Goal: Information Seeking & Learning: Learn about a topic

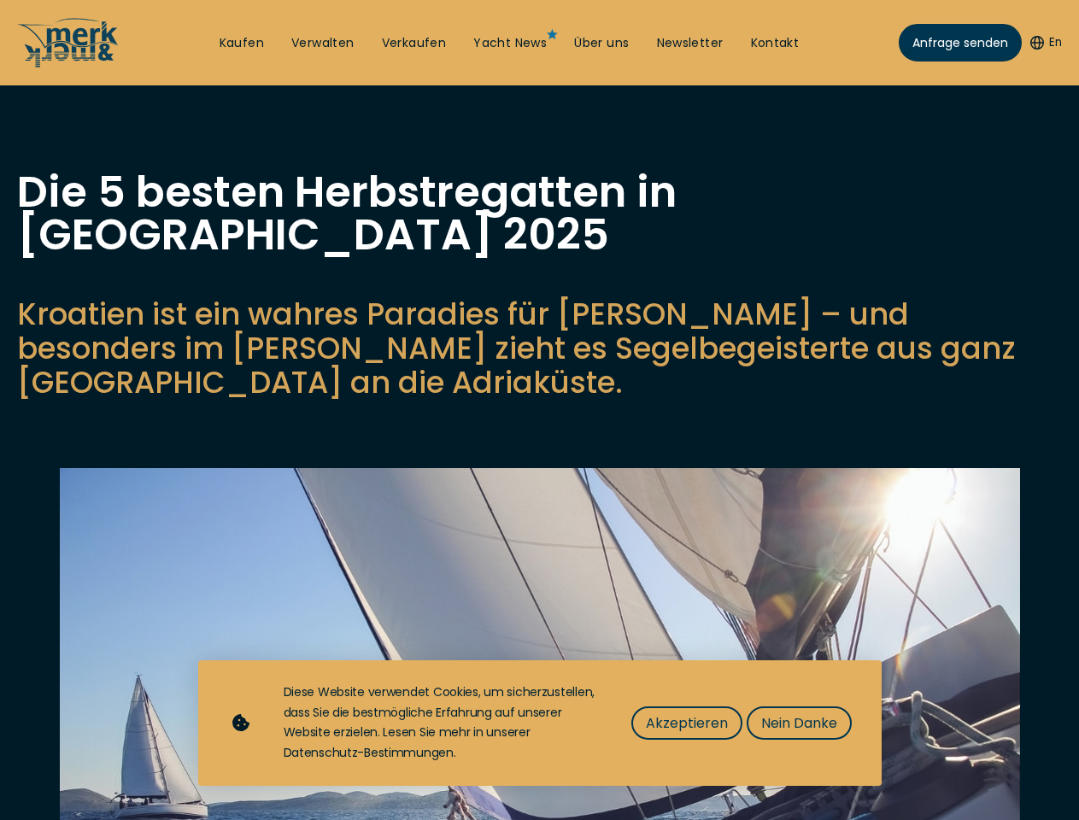
click at [1043, 43] on button "En" at bounding box center [1046, 42] width 32 height 17
click at [539, 331] on p "Kroatien ist ein wahres Paradies für [PERSON_NAME] – und besonders im [PERSON_N…" at bounding box center [539, 348] width 1045 height 103
click at [540, 627] on img at bounding box center [540, 762] width 960 height 588
click at [686, 723] on span "Akzeptieren" at bounding box center [687, 723] width 82 height 21
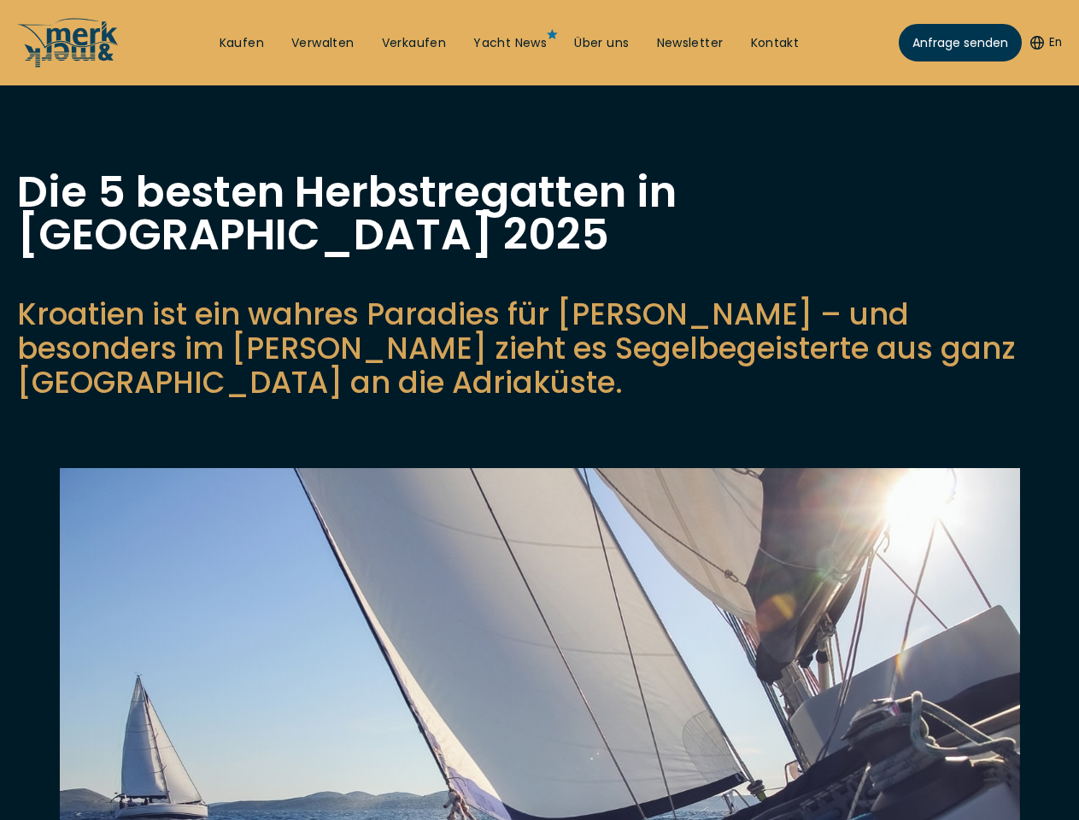
click at [798, 723] on img at bounding box center [540, 762] width 960 height 588
